Goal: Transaction & Acquisition: Download file/media

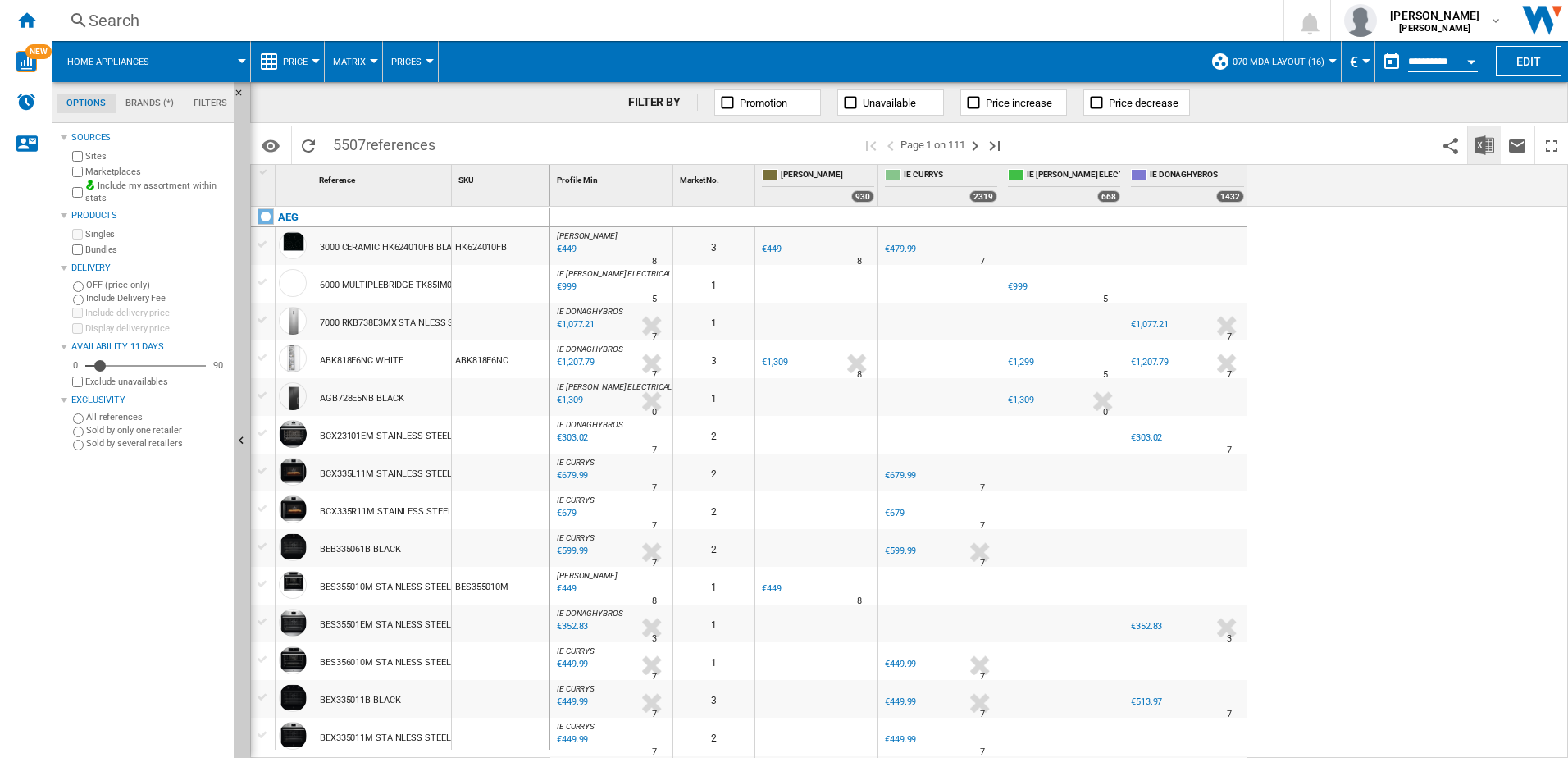
click at [1471, 148] on button "Download in Excel" at bounding box center [1484, 144] width 32 height 38
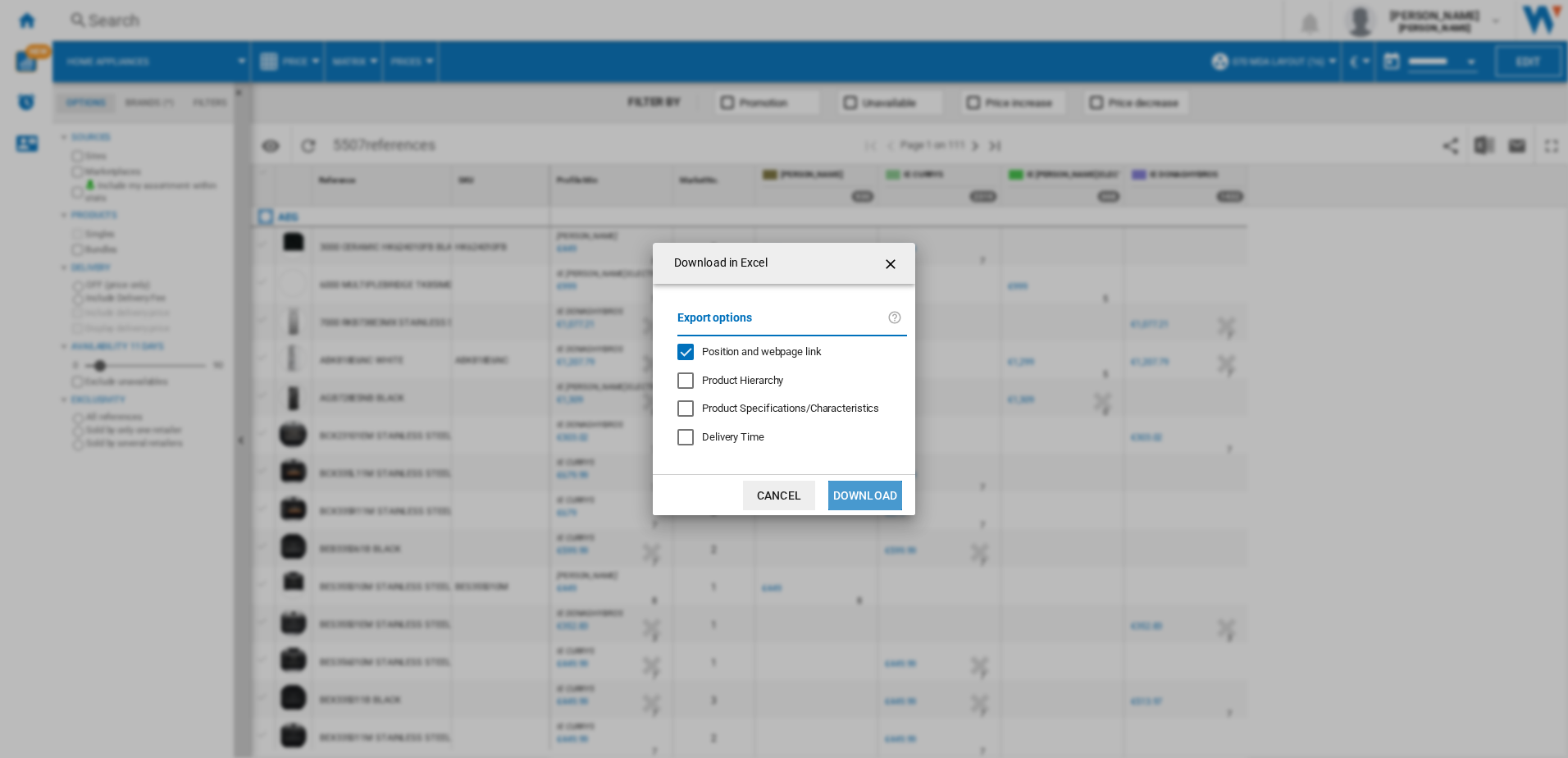
click at [878, 493] on button "Download" at bounding box center [865, 495] width 73 height 30
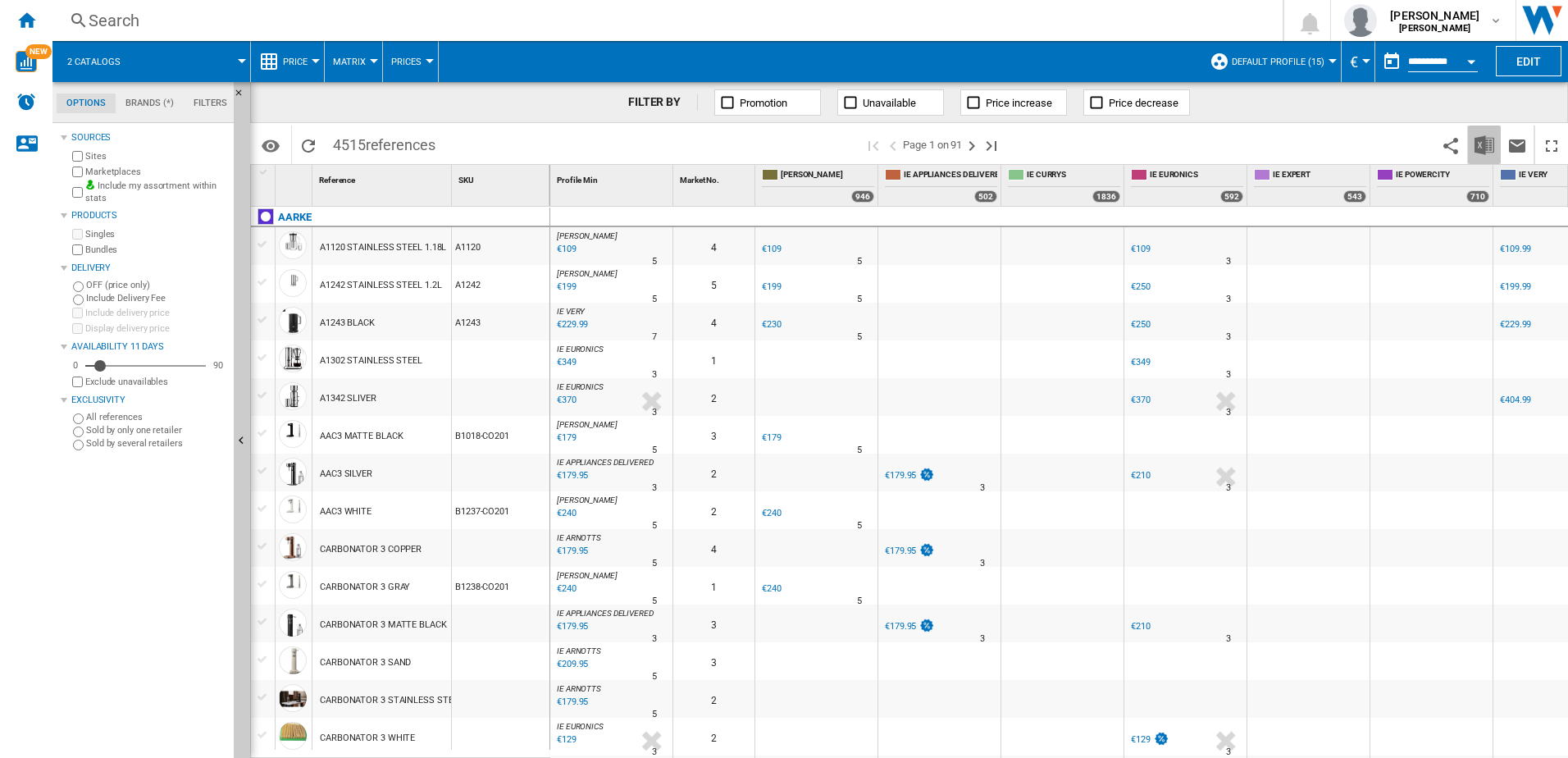
click at [1479, 145] on img "Download in Excel" at bounding box center [1483, 145] width 20 height 20
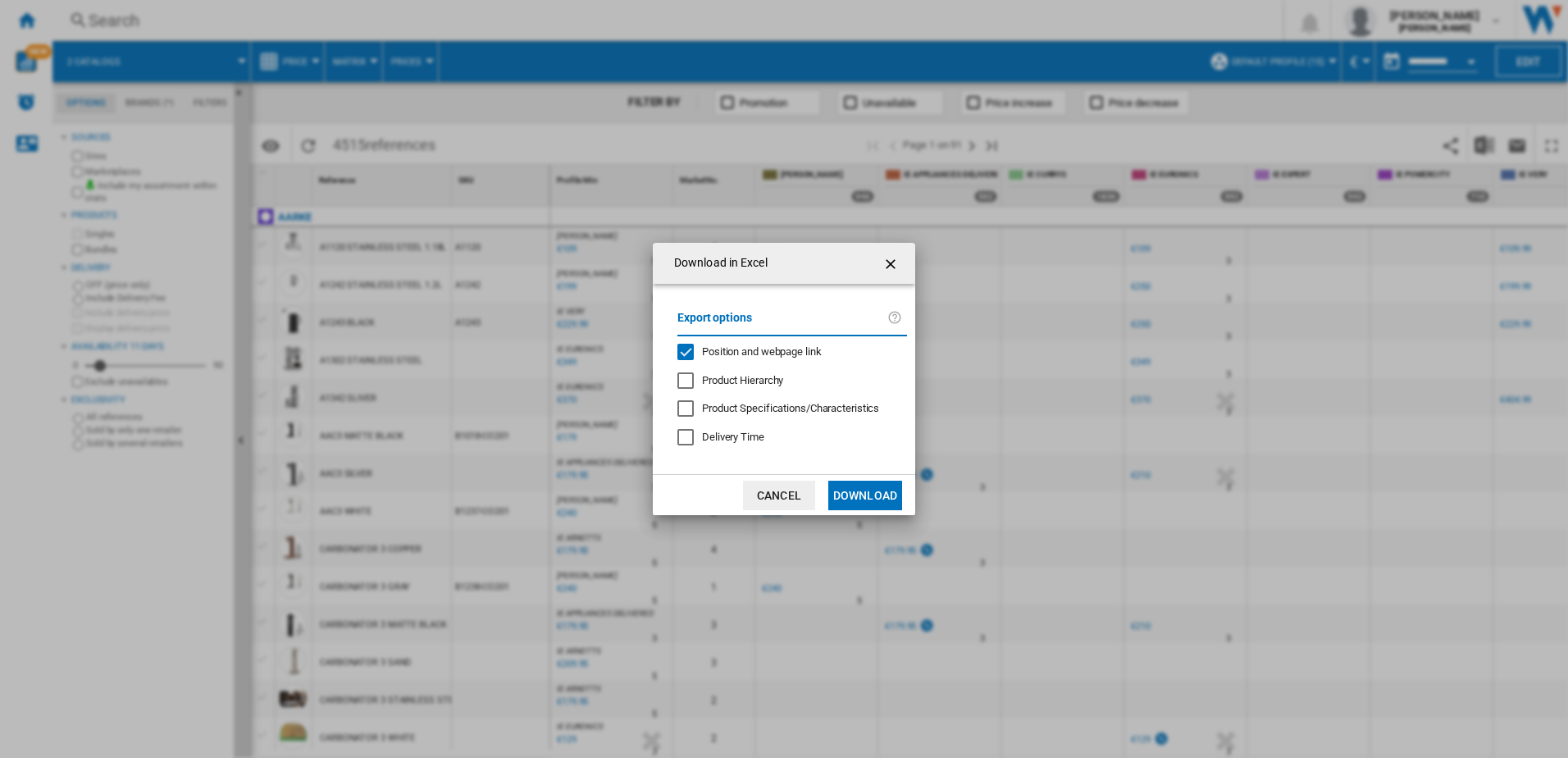
click at [848, 498] on button "Download" at bounding box center [865, 495] width 73 height 30
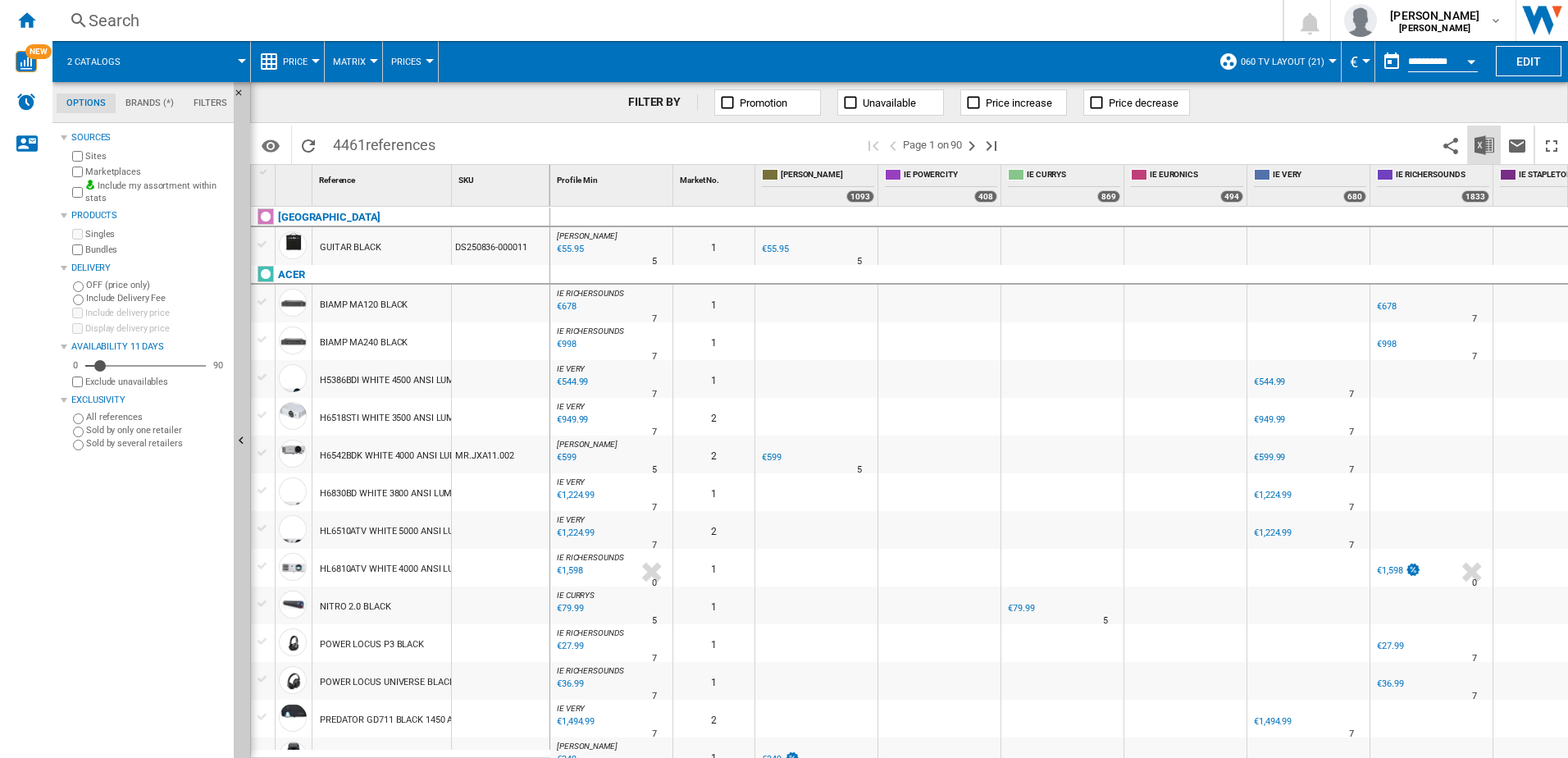
click at [1493, 148] on img "Download in Excel" at bounding box center [1483, 145] width 20 height 20
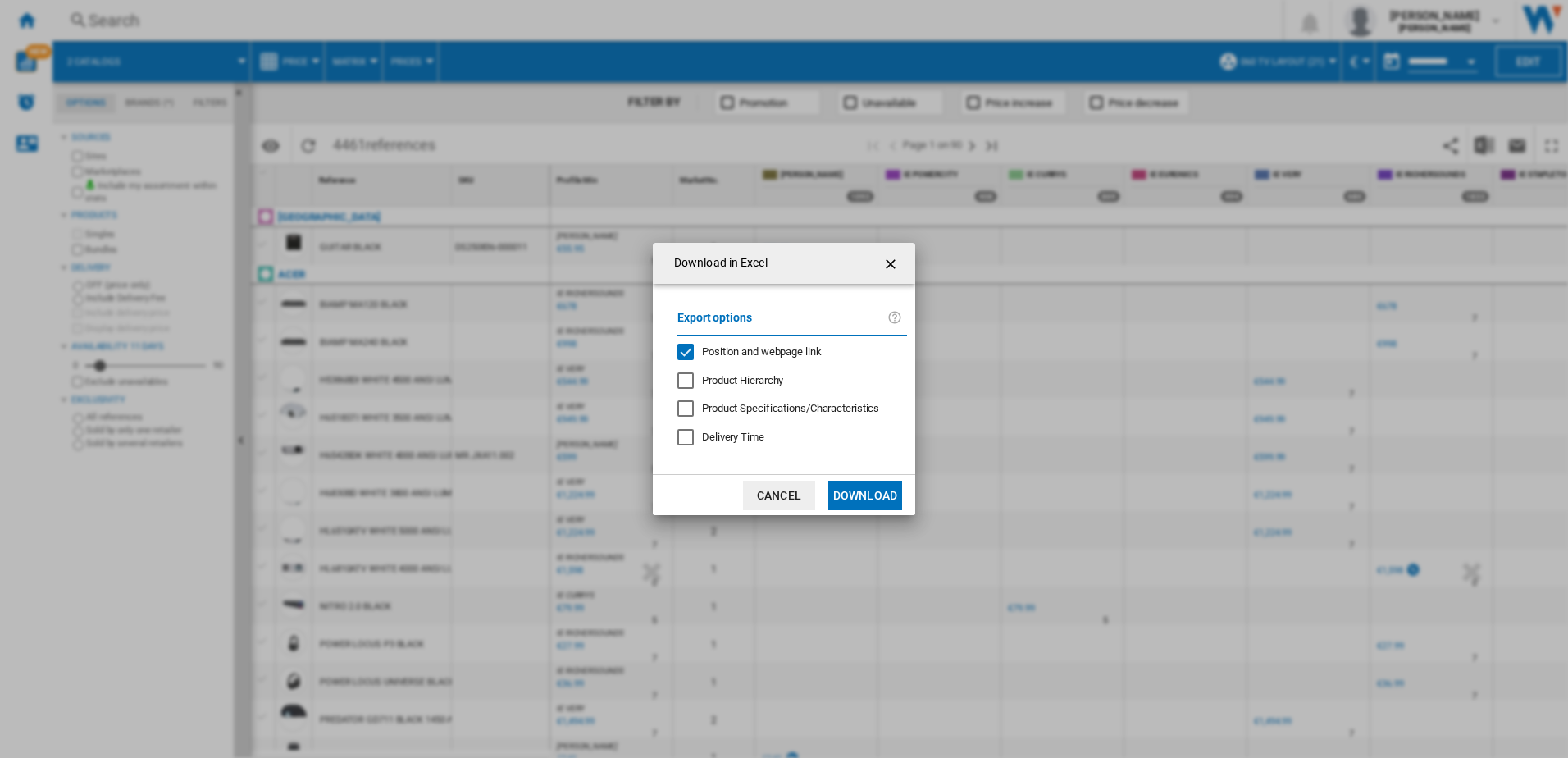
click at [886, 477] on md-dialog-actions "Cancel Download" at bounding box center [784, 494] width 262 height 41
click at [871, 501] on button "Download" at bounding box center [865, 495] width 73 height 30
